Goal: Transaction & Acquisition: Purchase product/service

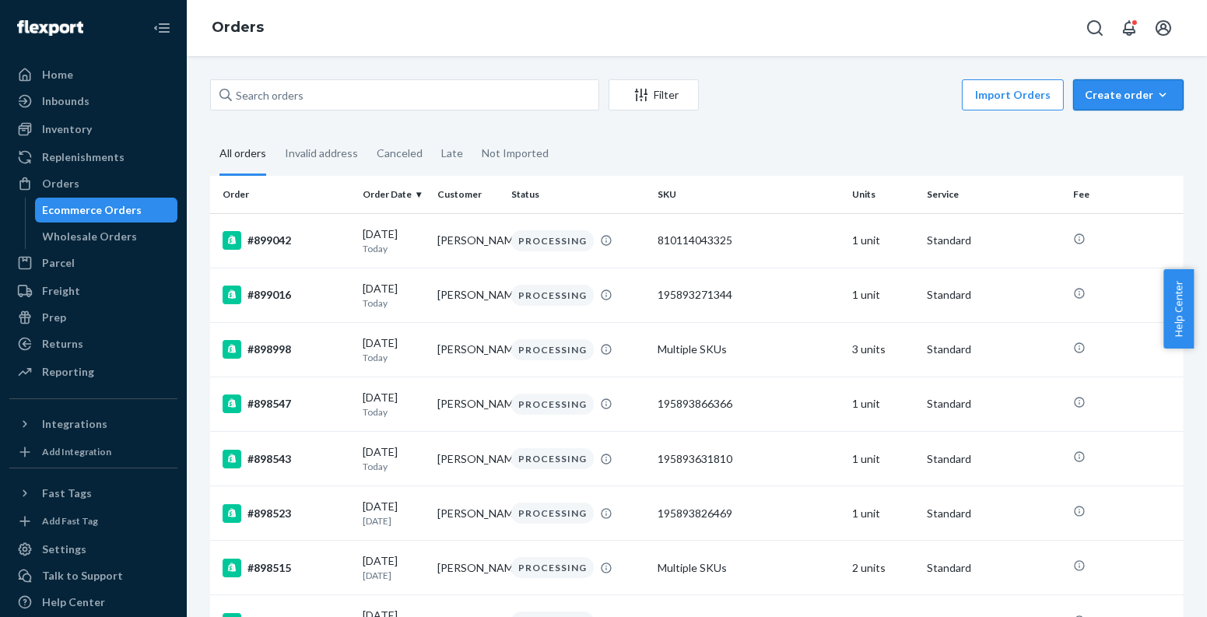
click at [1137, 101] on div "Create order" at bounding box center [1127, 95] width 87 height 16
click at [1119, 132] on span "Ecommerce order" at bounding box center [1137, 132] width 96 height 11
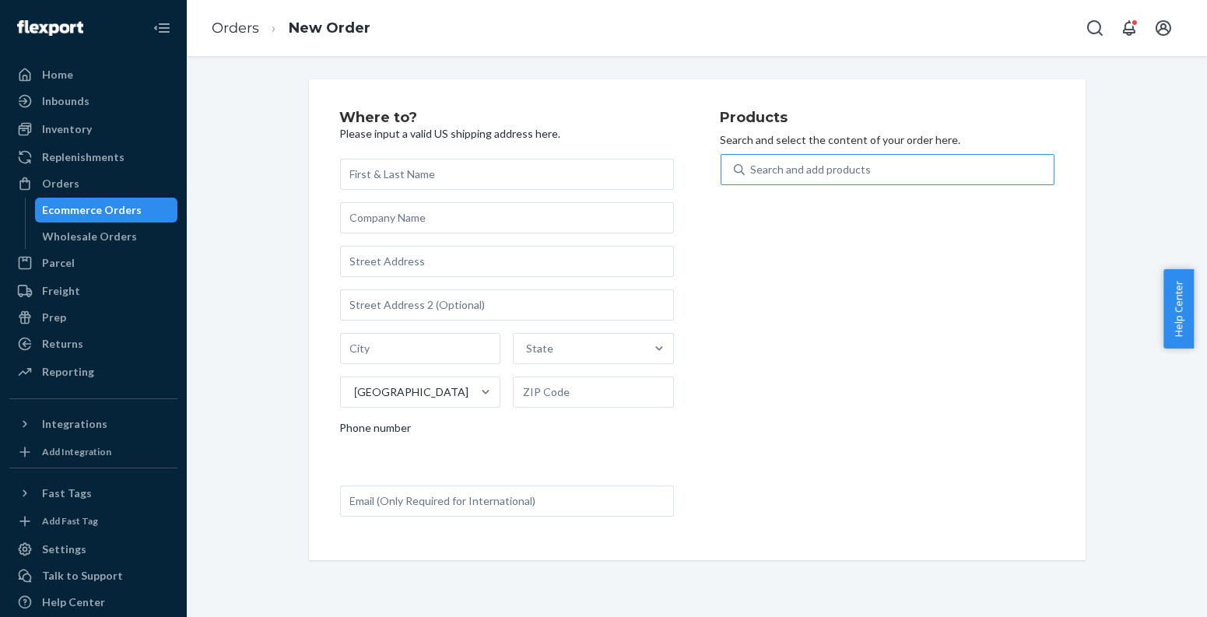
click at [918, 163] on div "Search and add products" at bounding box center [898, 170] width 309 height 28
click at [752, 163] on input "Search and add products" at bounding box center [752, 170] width 2 height 16
paste input "810114040294"
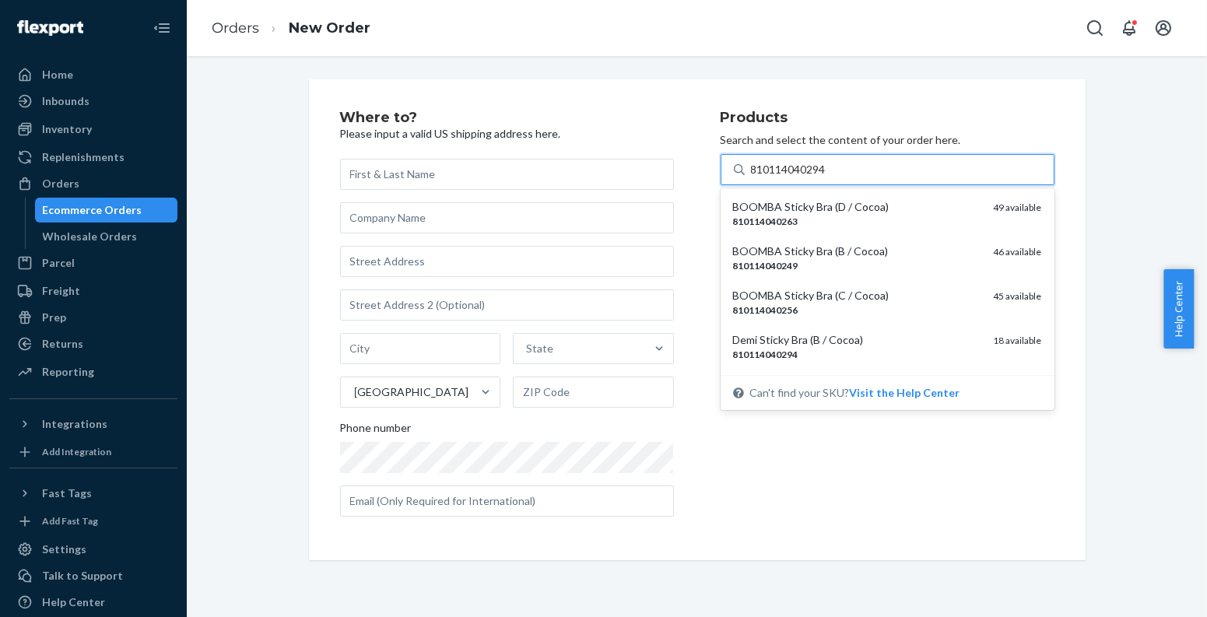
type input "810114040294"
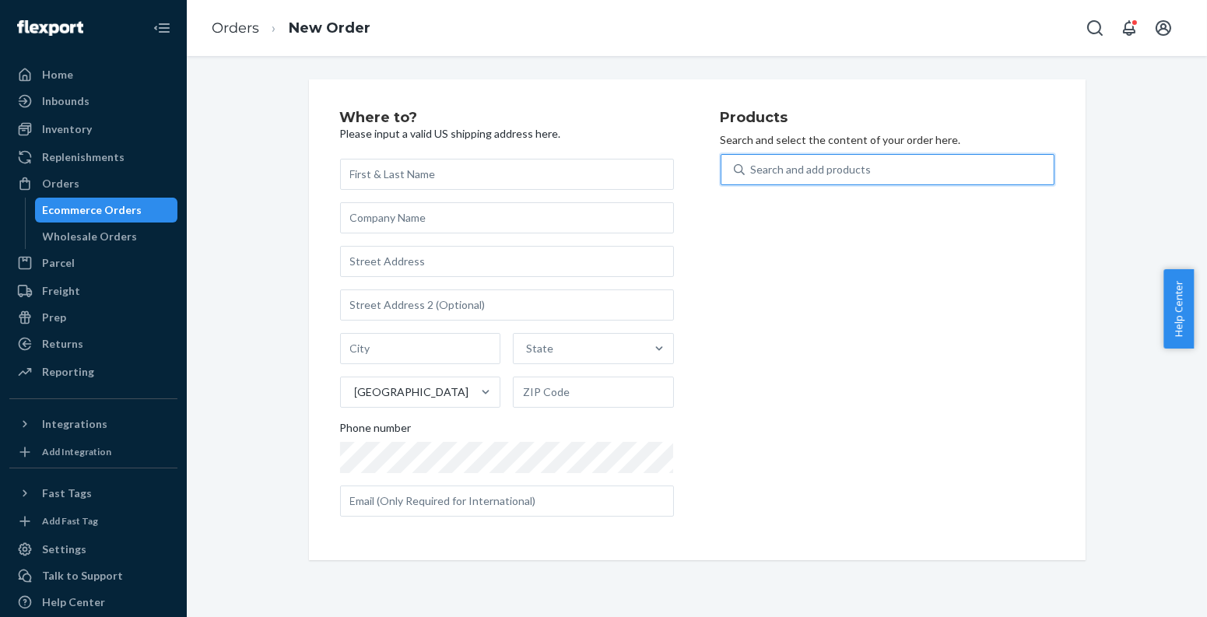
click at [904, 166] on div "Search and add products" at bounding box center [898, 170] width 309 height 28
click at [752, 166] on input "0 results available. Use Up and Down to choose options, press Enter to select t…" at bounding box center [752, 170] width 2 height 16
paste input "810114047156"
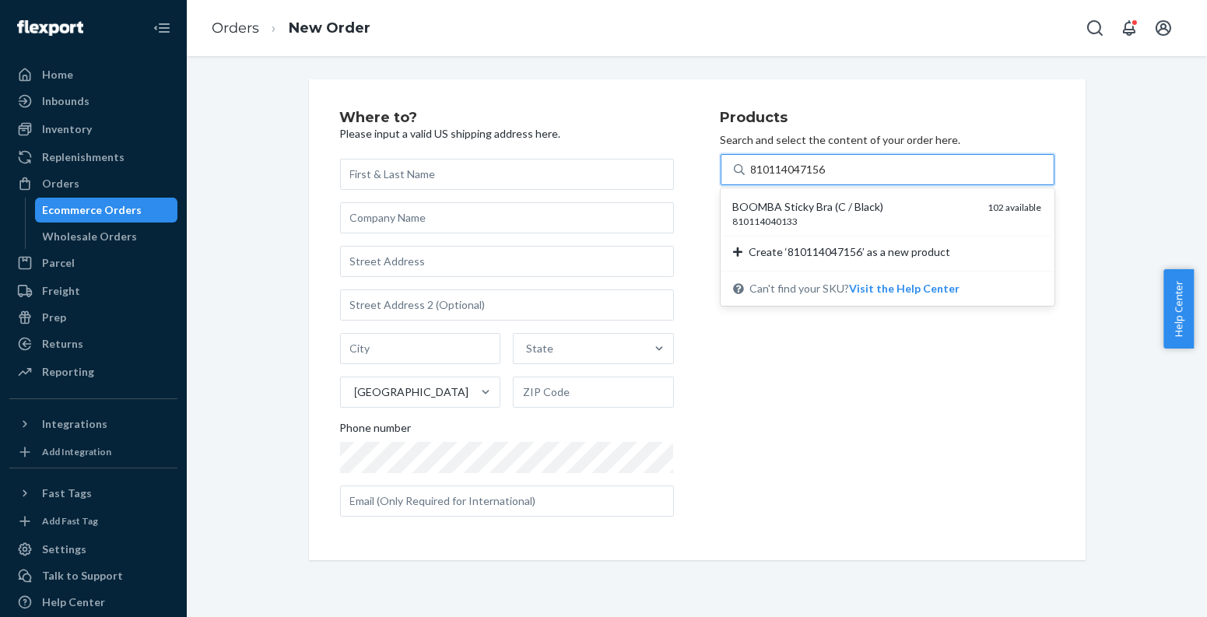
type input "810114047156"
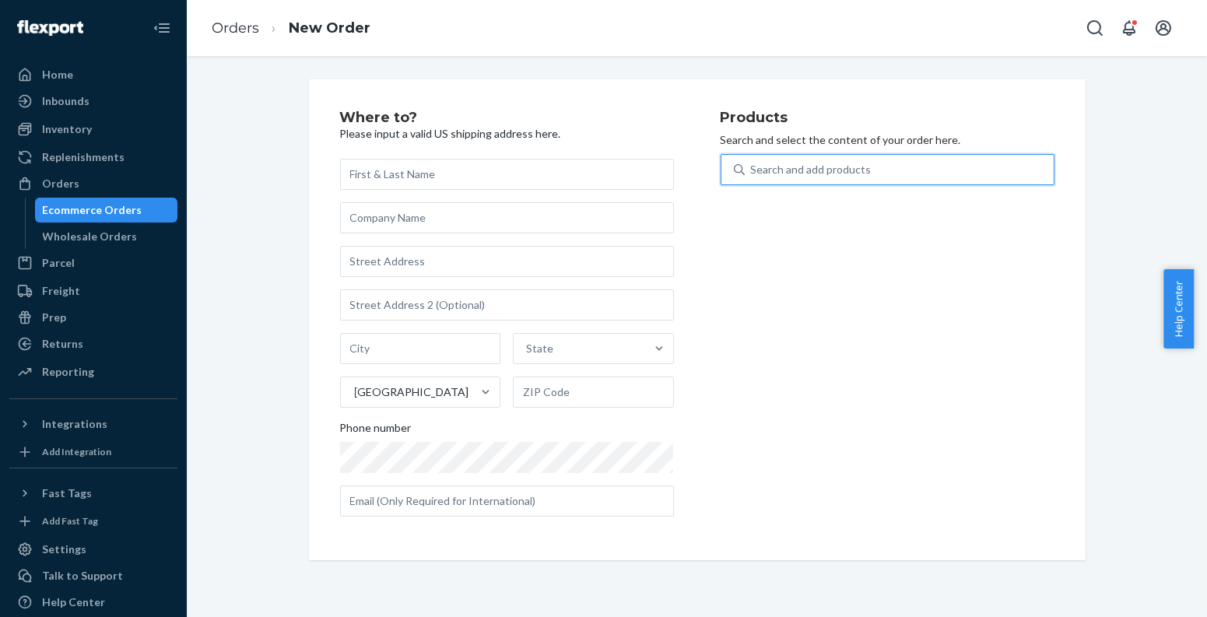
paste input "195893976010"
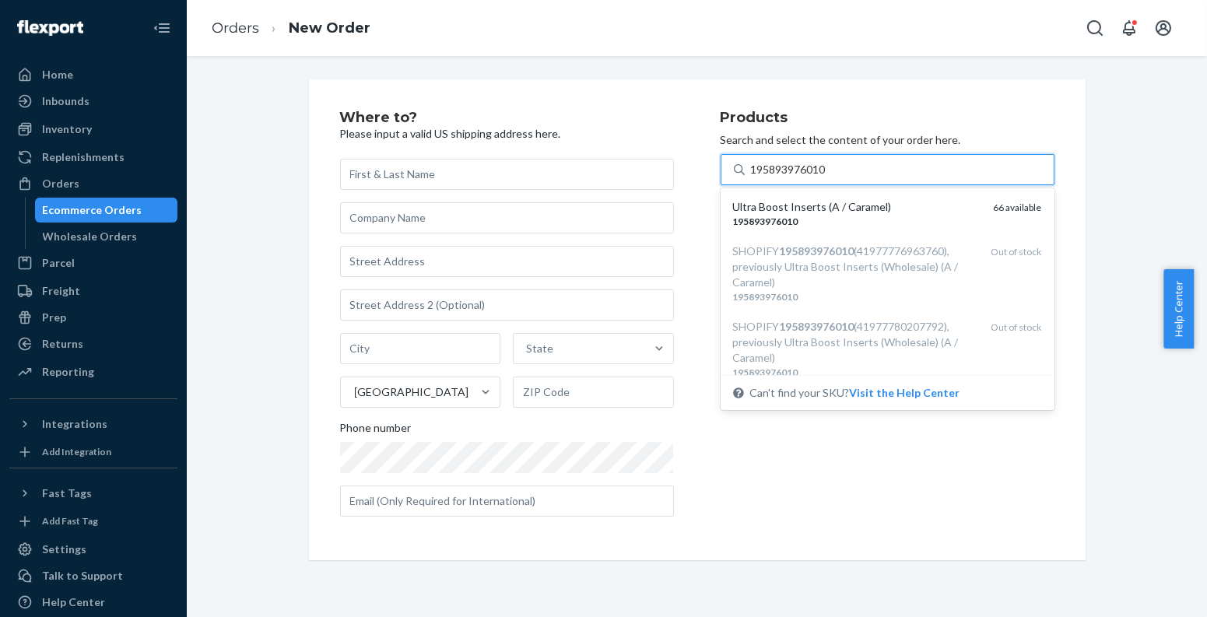
type input "195893976010"
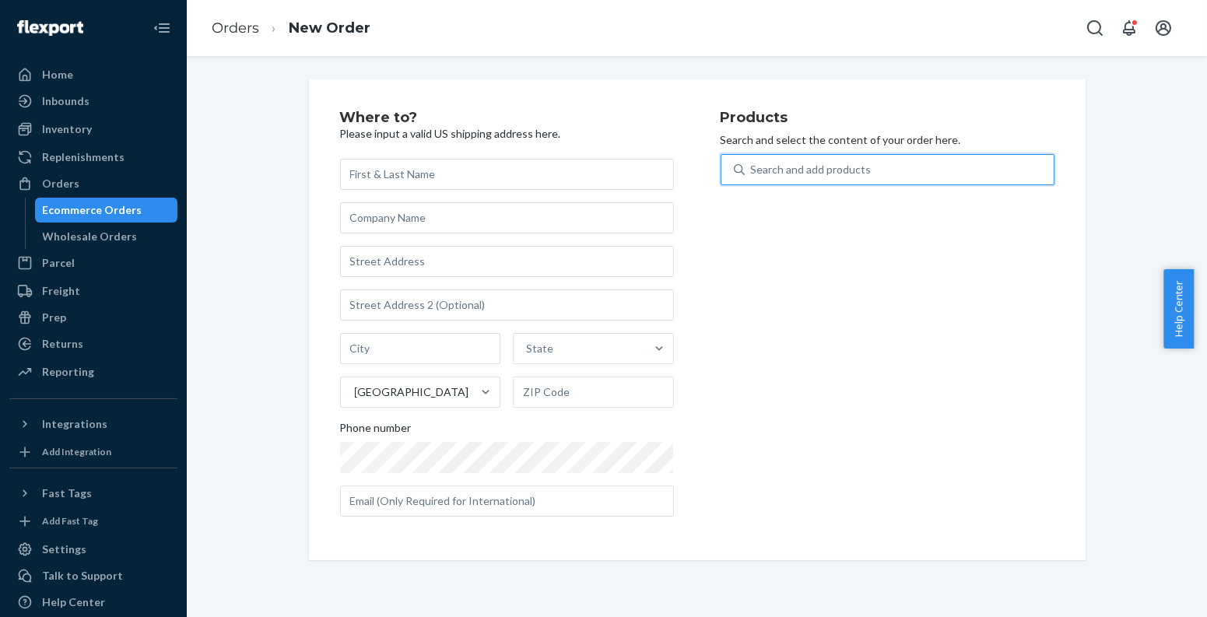
paste input "195893622832"
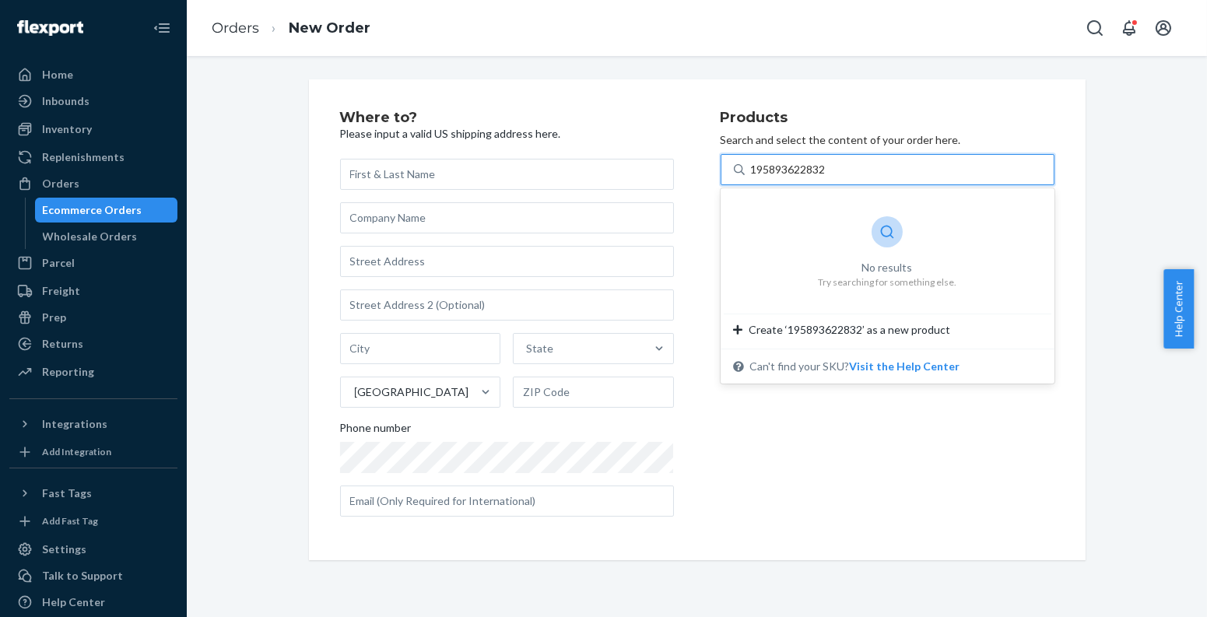
type input "195893622832"
